Goal: Entertainment & Leisure: Consume media (video, audio)

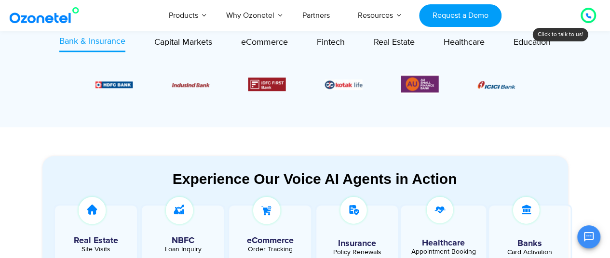
scroll to position [482, 0]
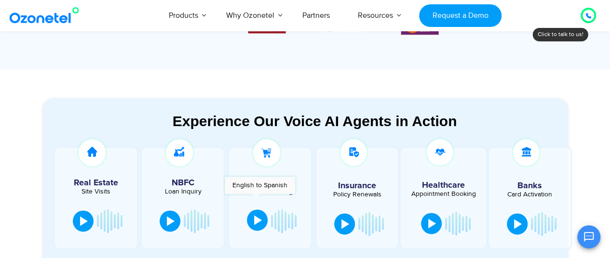
click at [256, 216] on div at bounding box center [258, 221] width 8 height 10
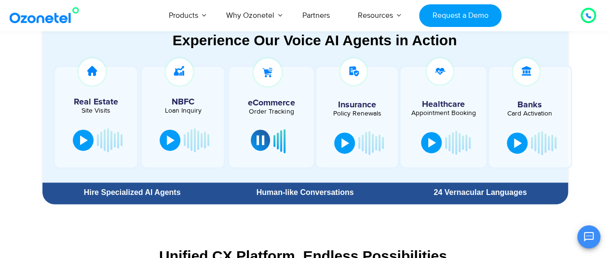
scroll to position [579, 0]
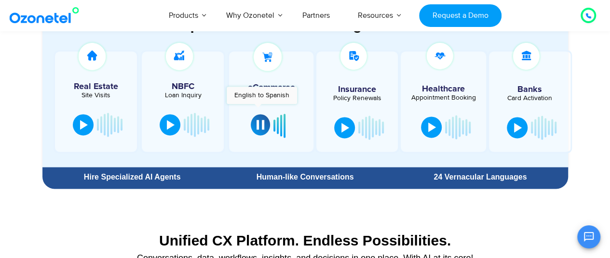
click at [258, 120] on div at bounding box center [260, 125] width 8 height 10
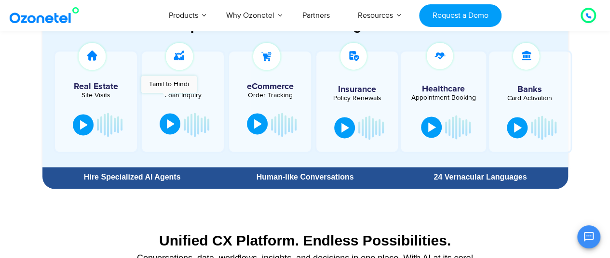
click at [166, 113] on button at bounding box center [170, 123] width 21 height 21
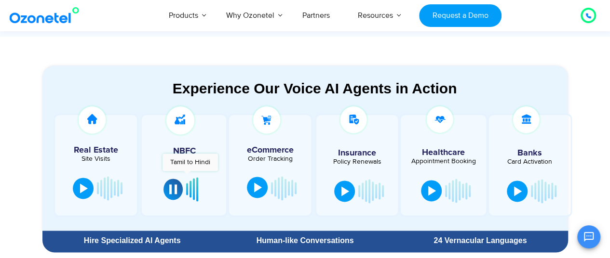
scroll to position [530, 0]
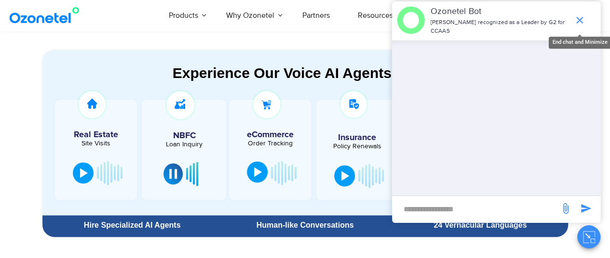
click at [581, 16] on icon "end chat or minimize" at bounding box center [580, 20] width 12 height 12
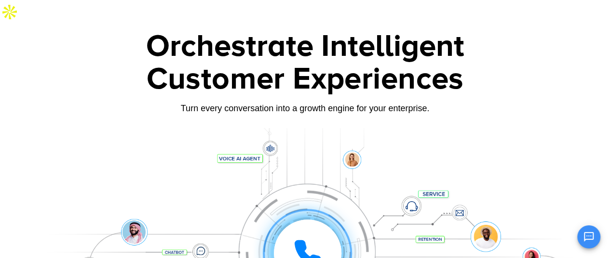
scroll to position [0, 0]
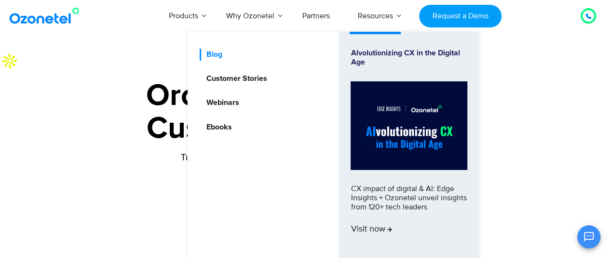
click at [215, 54] on link "Blog" at bounding box center [212, 55] width 24 height 12
